Goal: Task Accomplishment & Management: Use online tool/utility

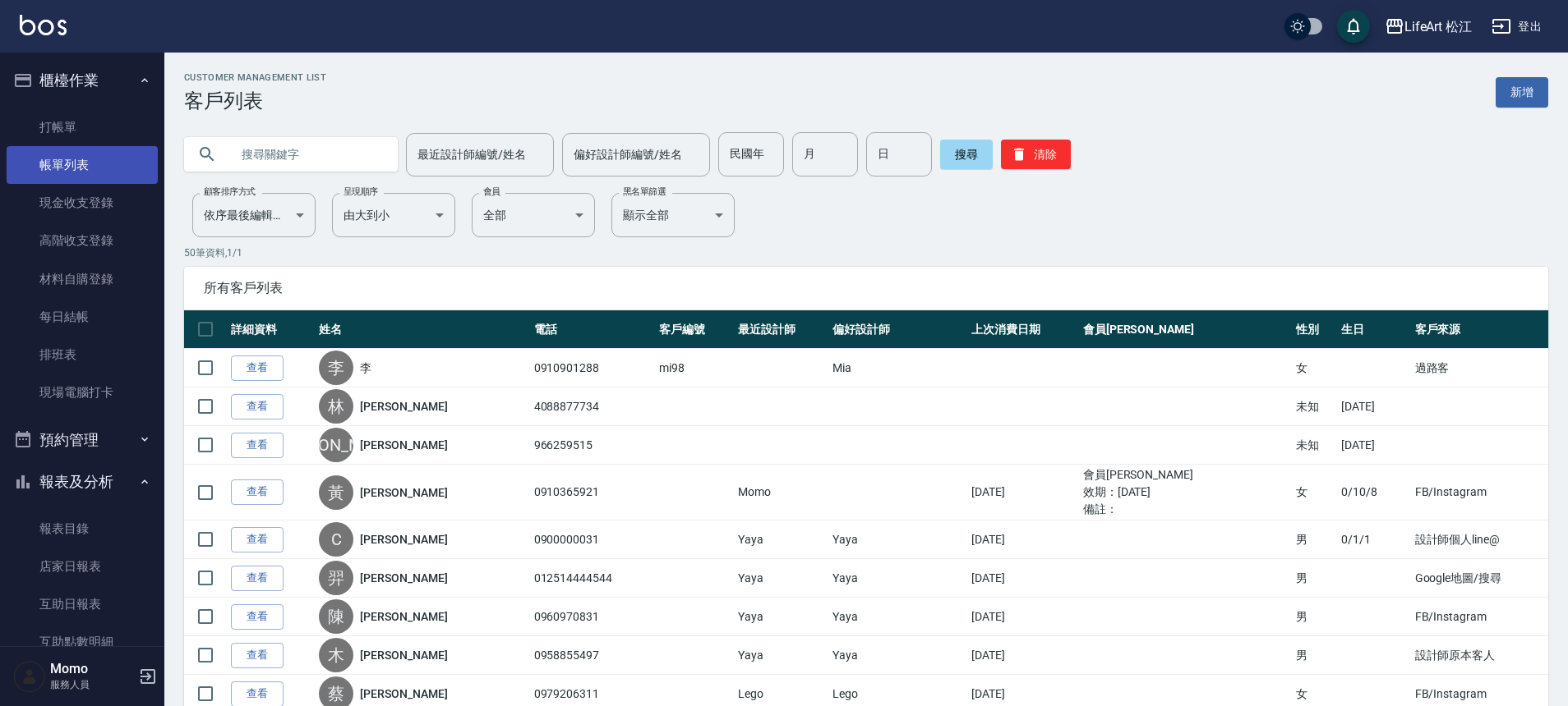
click at [76, 171] on link "帳單列表" at bounding box center [82, 165] width 152 height 38
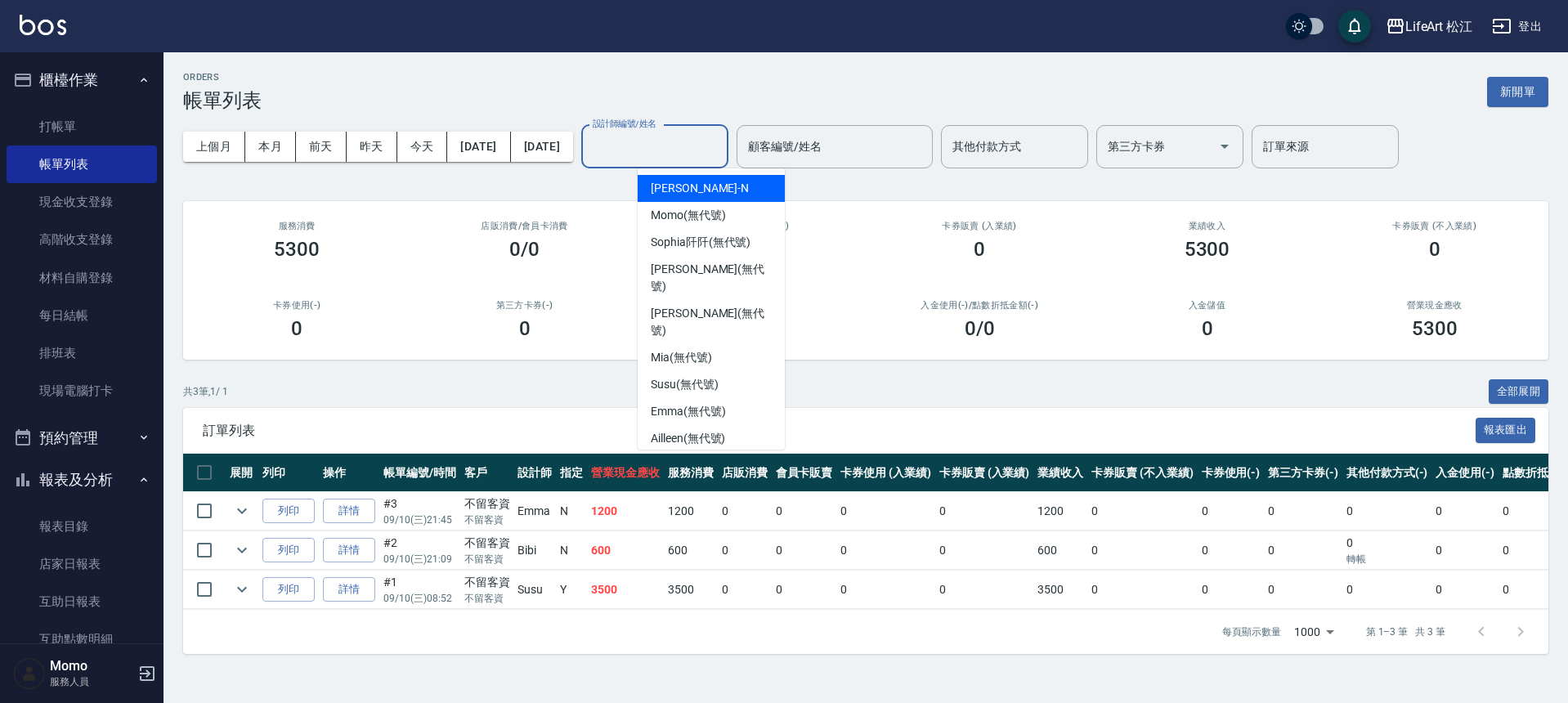
click at [693, 135] on div "設計師編號/姓名 設計師編號/姓名" at bounding box center [654, 147] width 147 height 43
click at [816, 83] on div "ORDERS 帳單列表 新開單" at bounding box center [866, 91] width 1365 height 40
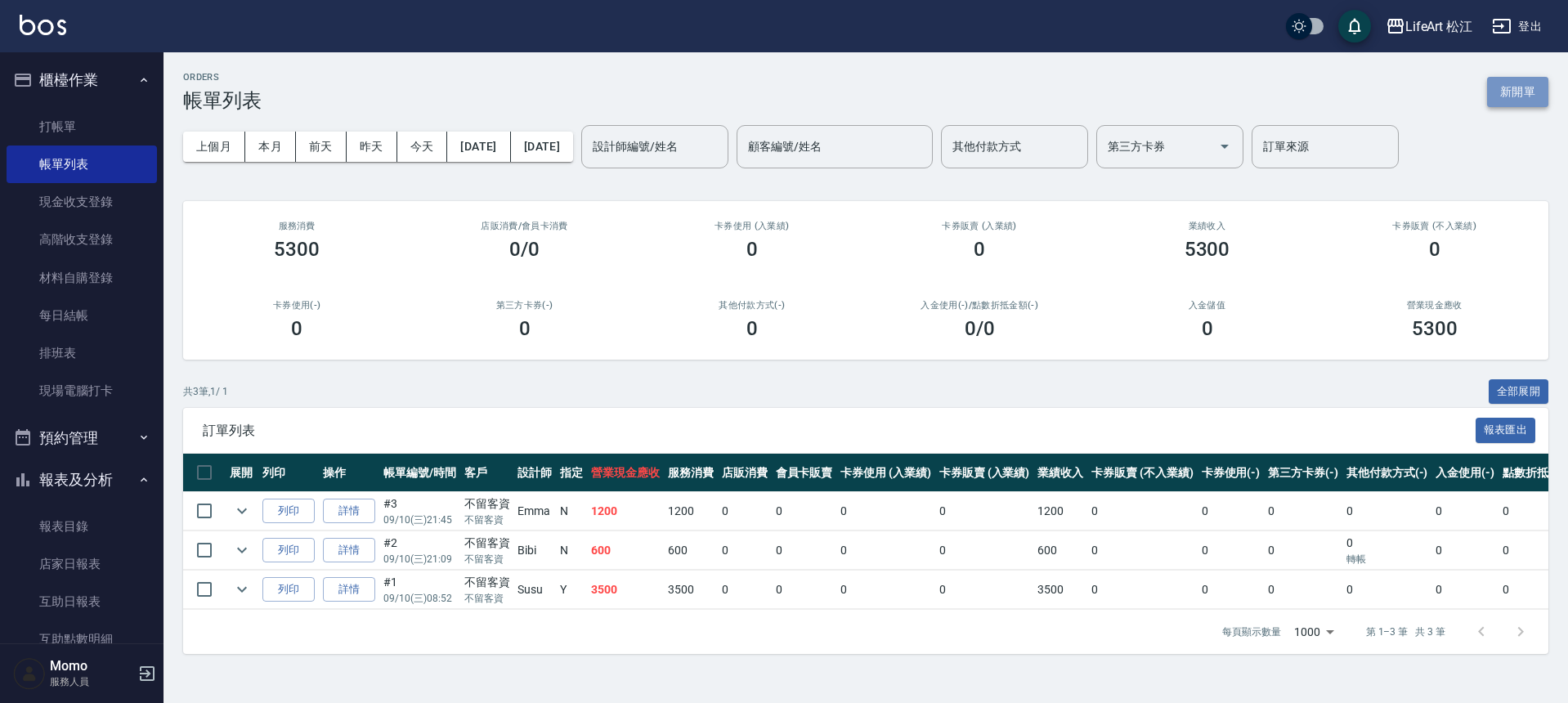
click at [1540, 86] on button "新開單" at bounding box center [1518, 92] width 61 height 31
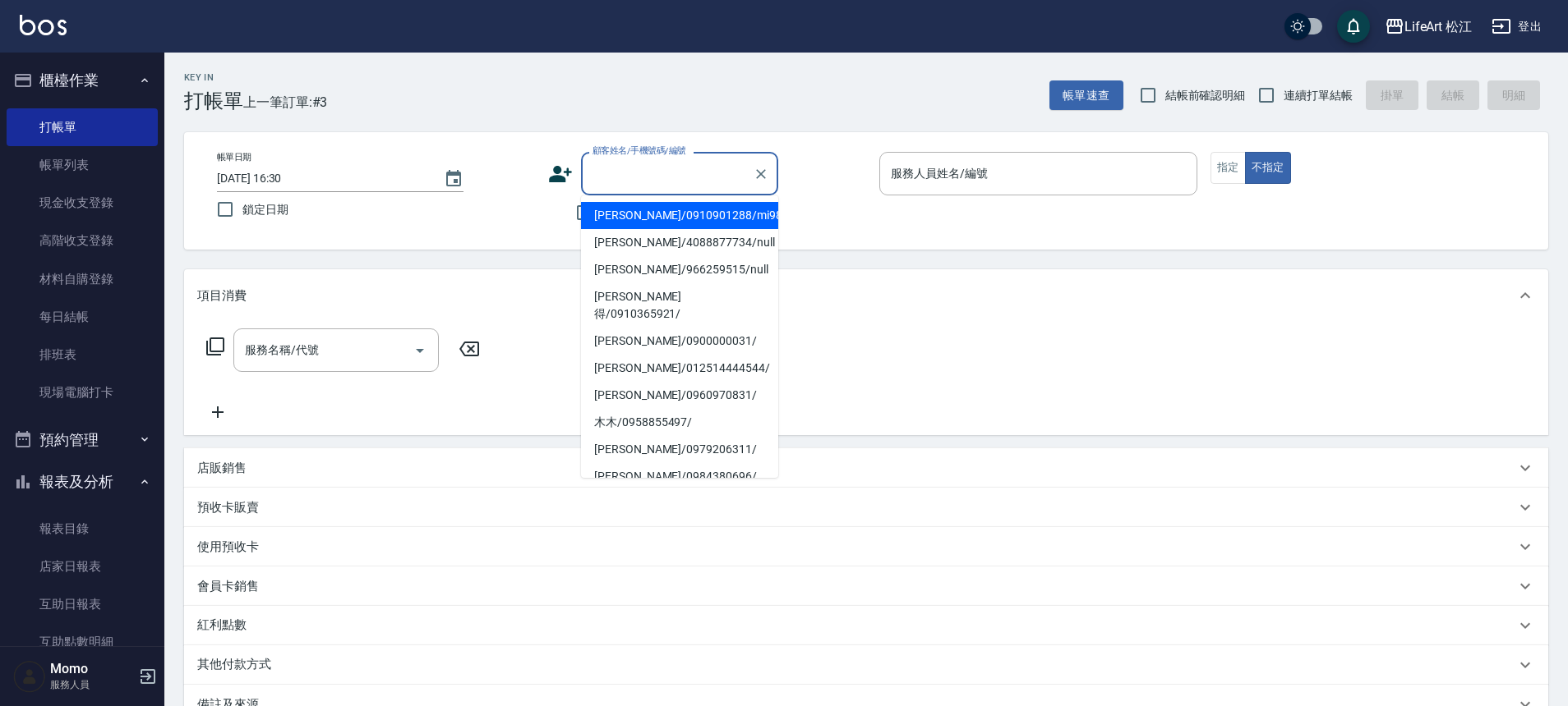
click at [635, 175] on input "顧客姓名/手機號碼/編號" at bounding box center [667, 174] width 158 height 29
click at [645, 214] on li "[PERSON_NAME]/0910901288/mi98" at bounding box center [679, 216] width 197 height 27
type input "[PERSON_NAME]/0910901288/mi98"
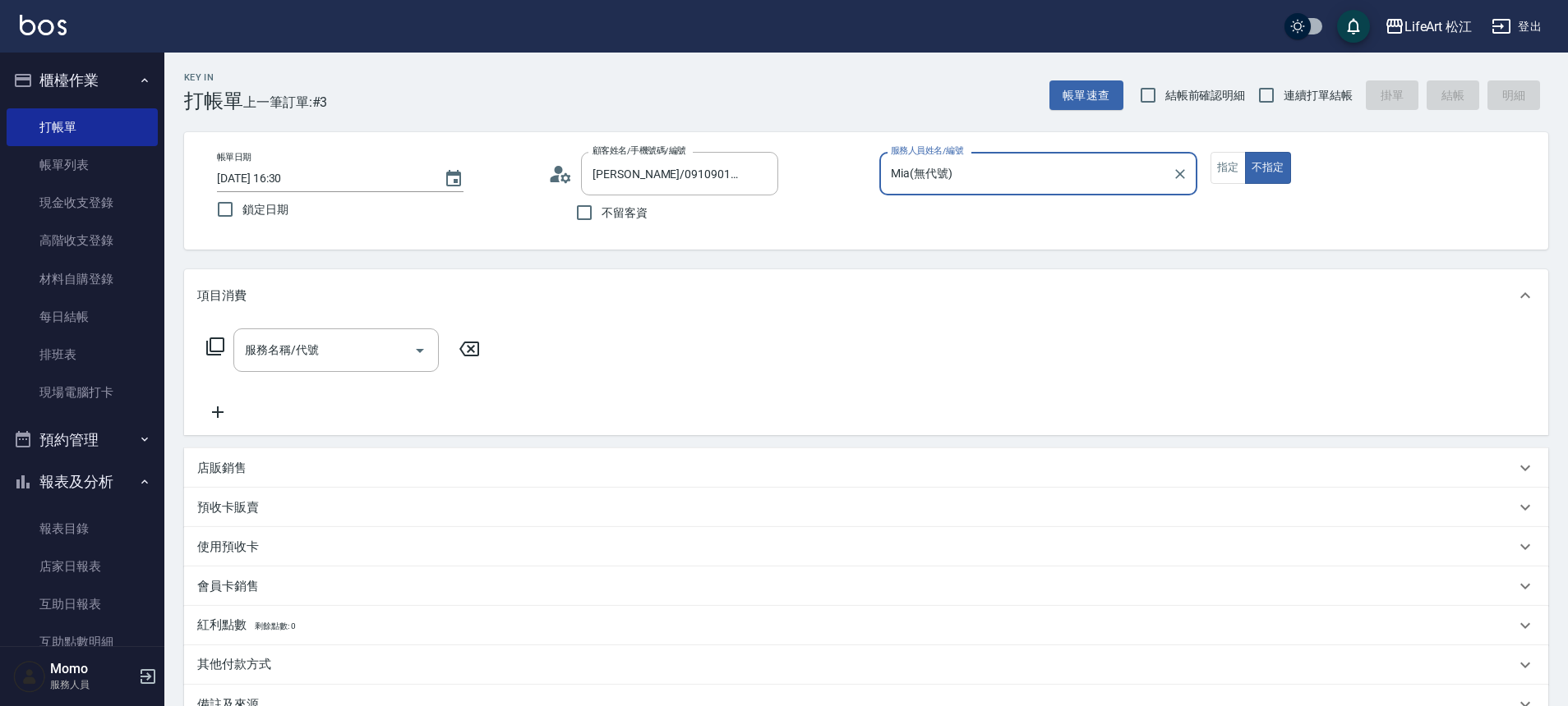
type input "Mia(無代號)"
click at [336, 341] on input "服務名稱/代號" at bounding box center [324, 350] width 166 height 29
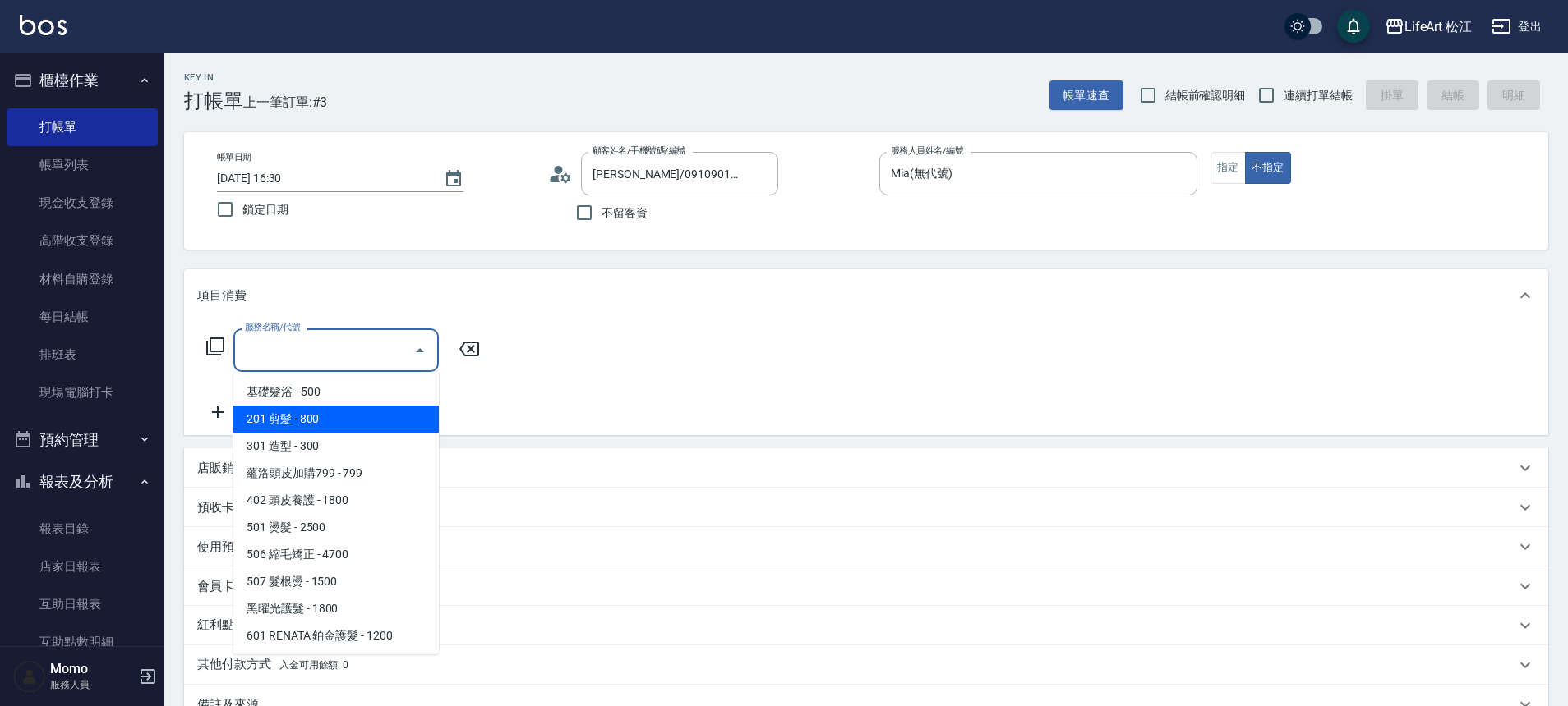
click at [336, 410] on span "201 剪髮 - 800" at bounding box center [336, 419] width 206 height 27
type input "201 剪髮(201)"
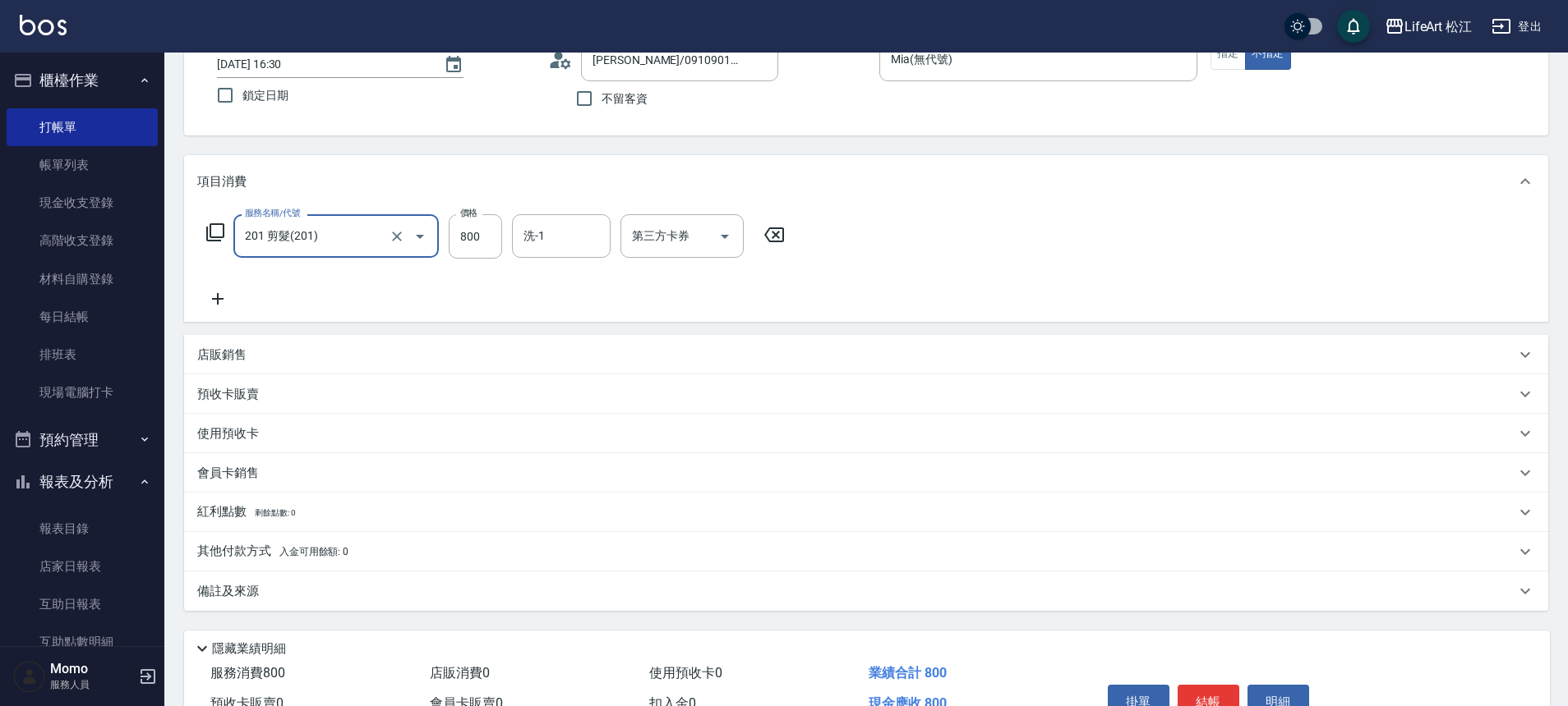
scroll to position [205, 0]
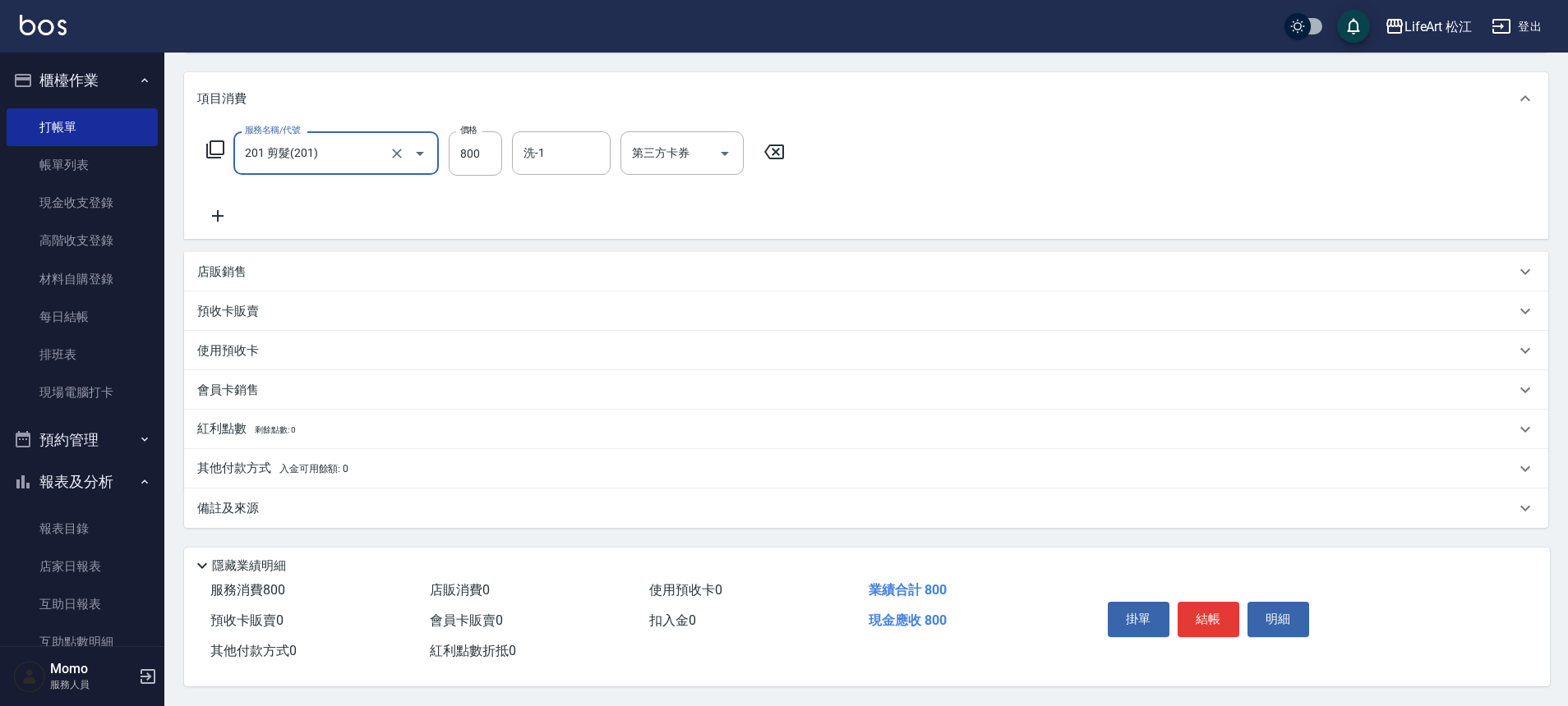
click at [299, 503] on div "備註及來源" at bounding box center [856, 508] width 1318 height 17
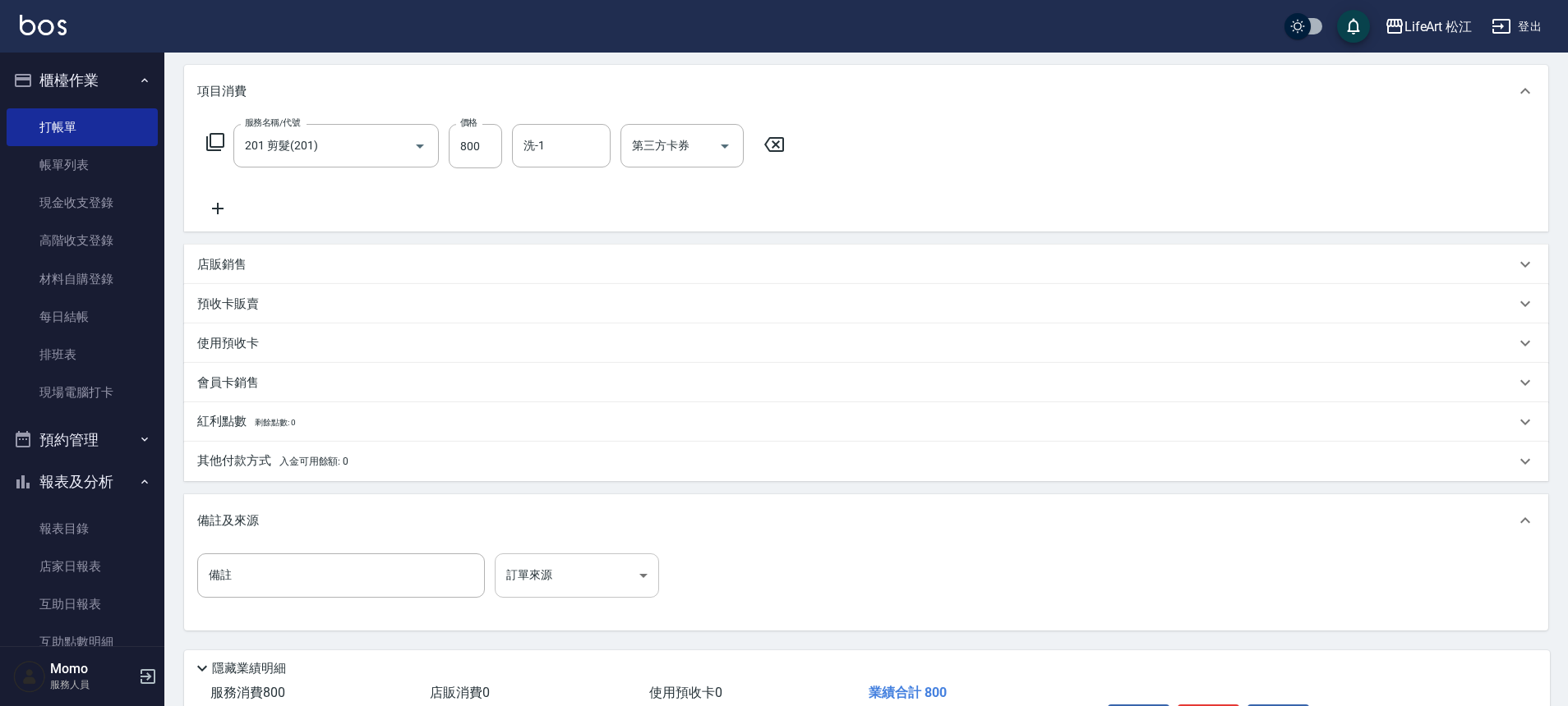
click at [540, 573] on body "LifeArt 松江 登出 櫃檯作業 打帳單 帳單列表 現金收支登錄 高階收支登錄 材料自購登錄 每日結帳 排班表 現場電腦打卡 預約管理 預約管理 單日預約…" at bounding box center [784, 302] width 1568 height 1013
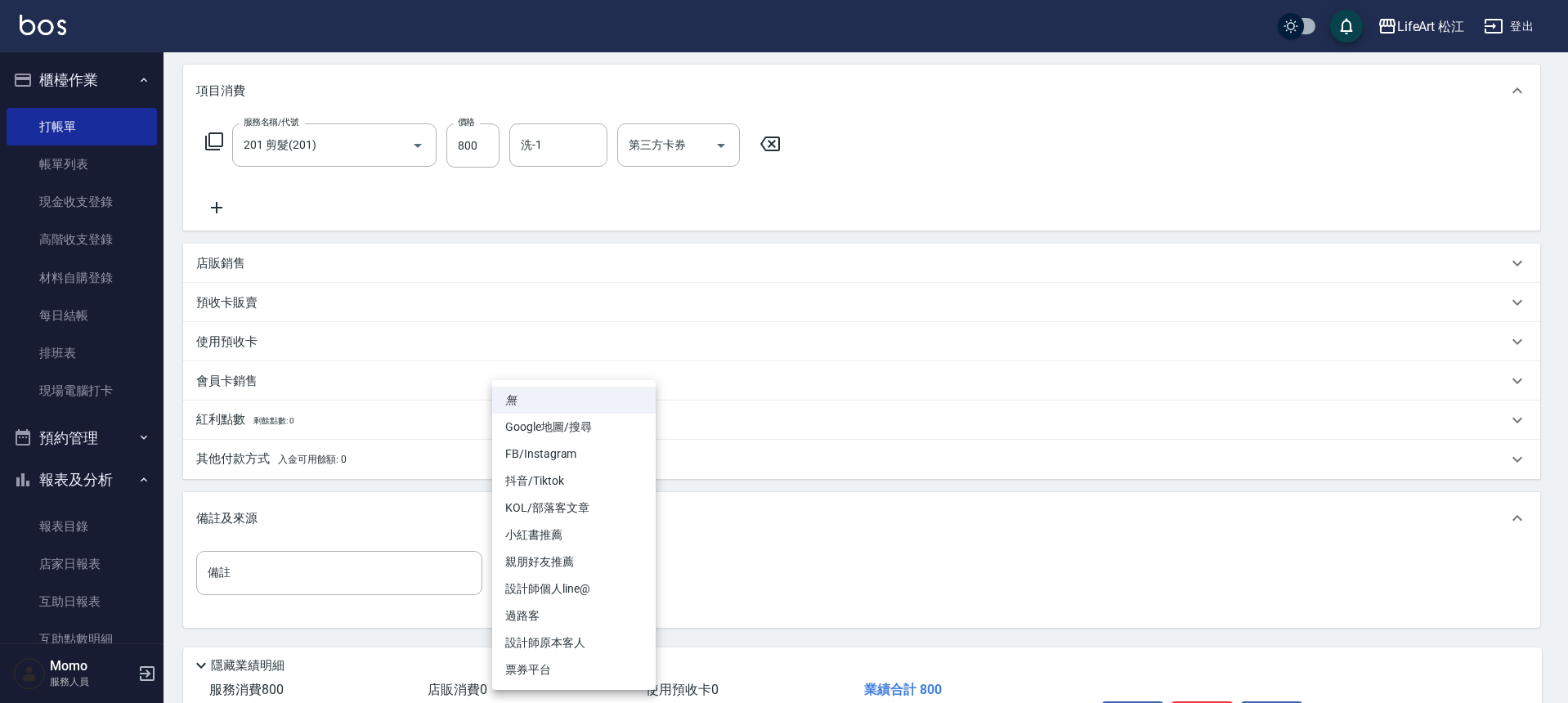
click at [563, 608] on li "過路客" at bounding box center [574, 616] width 164 height 27
type input "過路客"
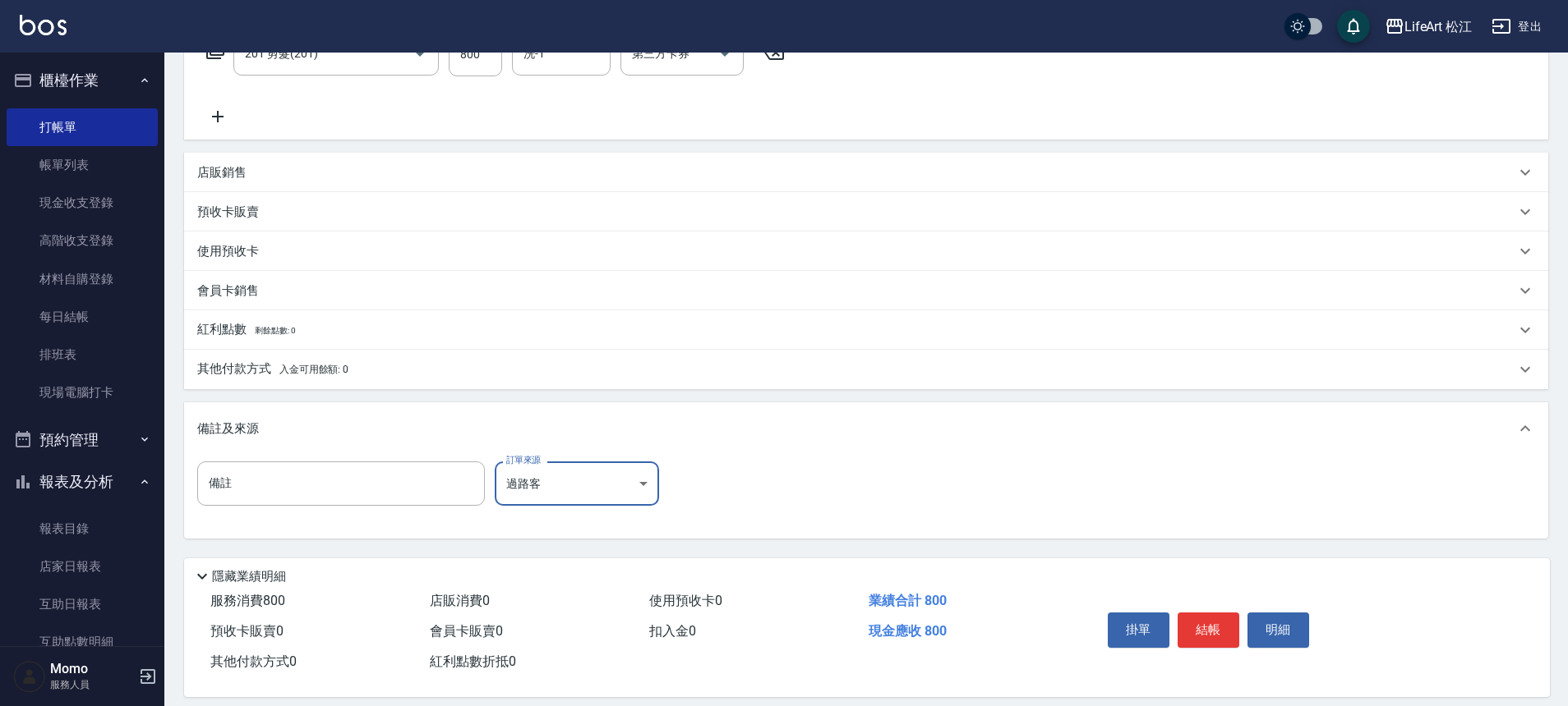
scroll to position [314, 0]
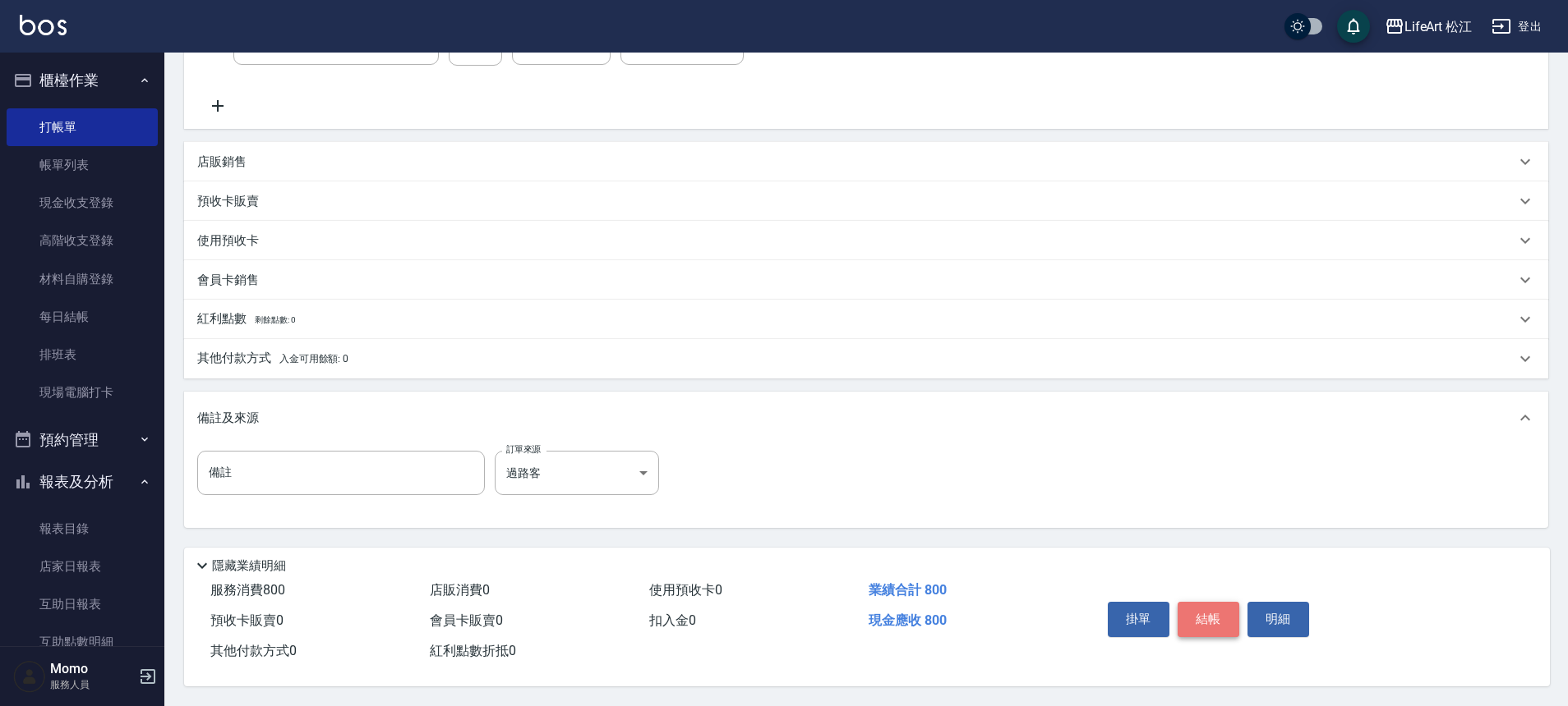
click at [1210, 604] on button "結帳" at bounding box center [1208, 619] width 62 height 34
